Goal: Information Seeking & Learning: Learn about a topic

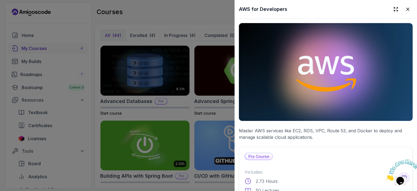
scroll to position [254, 0]
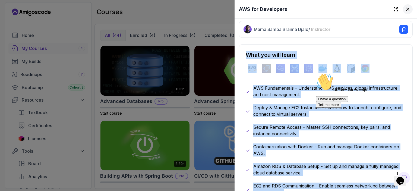
click at [405, 11] on icon at bounding box center [407, 9] width 5 height 5
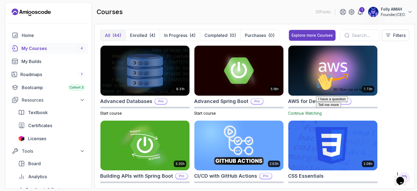
click at [323, 77] on div "Hi! How can we help? I have a question Tell me more" at bounding box center [365, 90] width 98 height 34
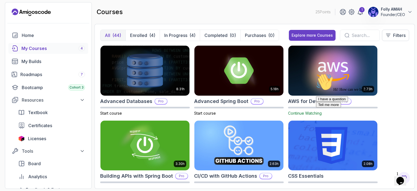
click at [312, 101] on h2 "AWS for Developers" at bounding box center [312, 102] width 48 height 8
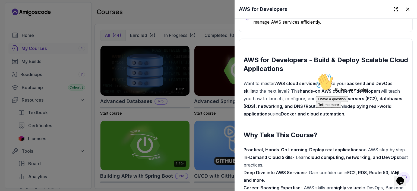
scroll to position [439, 0]
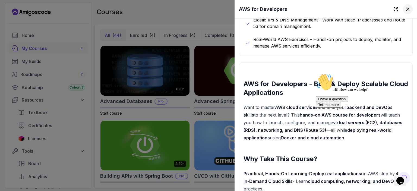
click at [407, 11] on icon at bounding box center [408, 9] width 3 height 3
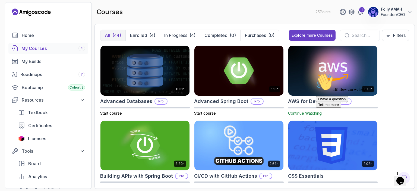
click at [333, 78] on div "Hi! How can we help? I have a question Tell me more" at bounding box center [365, 90] width 98 height 34
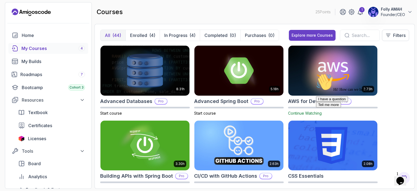
click at [312, 103] on h2 "AWS for Developers" at bounding box center [312, 102] width 48 height 8
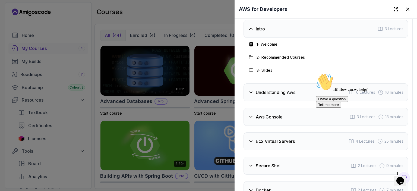
scroll to position [878, 0]
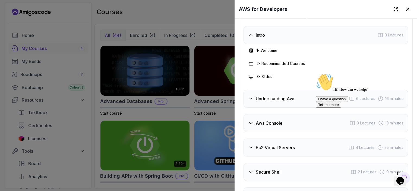
click at [252, 53] on rect at bounding box center [251, 51] width 4 height 4
click at [303, 44] on div "Intro 3 Lectures" at bounding box center [326, 35] width 165 height 18
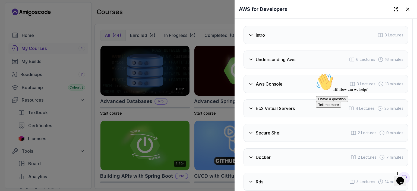
click at [263, 38] on h3 "Intro" at bounding box center [260, 35] width 9 height 7
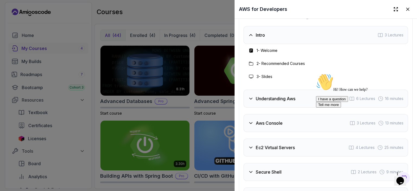
click at [263, 38] on h3 "Intro" at bounding box center [260, 35] width 9 height 7
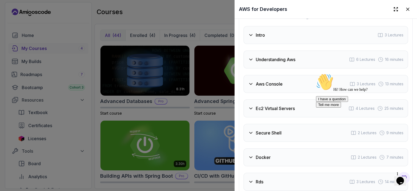
click at [261, 63] on h3 "Understanding Aws" at bounding box center [276, 59] width 40 height 7
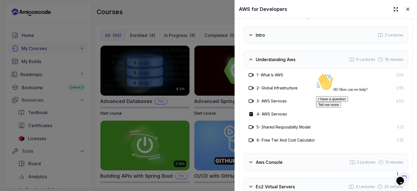
click at [261, 78] on h3 "1 - What Is AWS" at bounding box center [270, 74] width 27 height 5
click at [224, 115] on div at bounding box center [208, 95] width 417 height 191
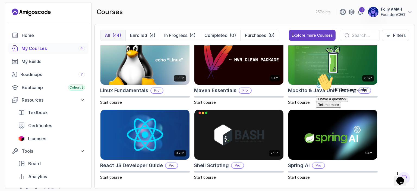
scroll to position [761, 0]
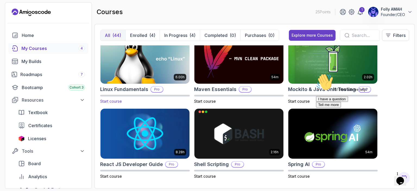
click at [125, 87] on h2 "Linux Fundamentals" at bounding box center [124, 90] width 48 height 8
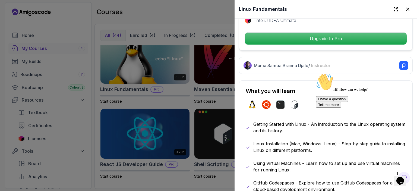
scroll to position [235, 0]
